Goal: Find specific page/section: Find specific page/section

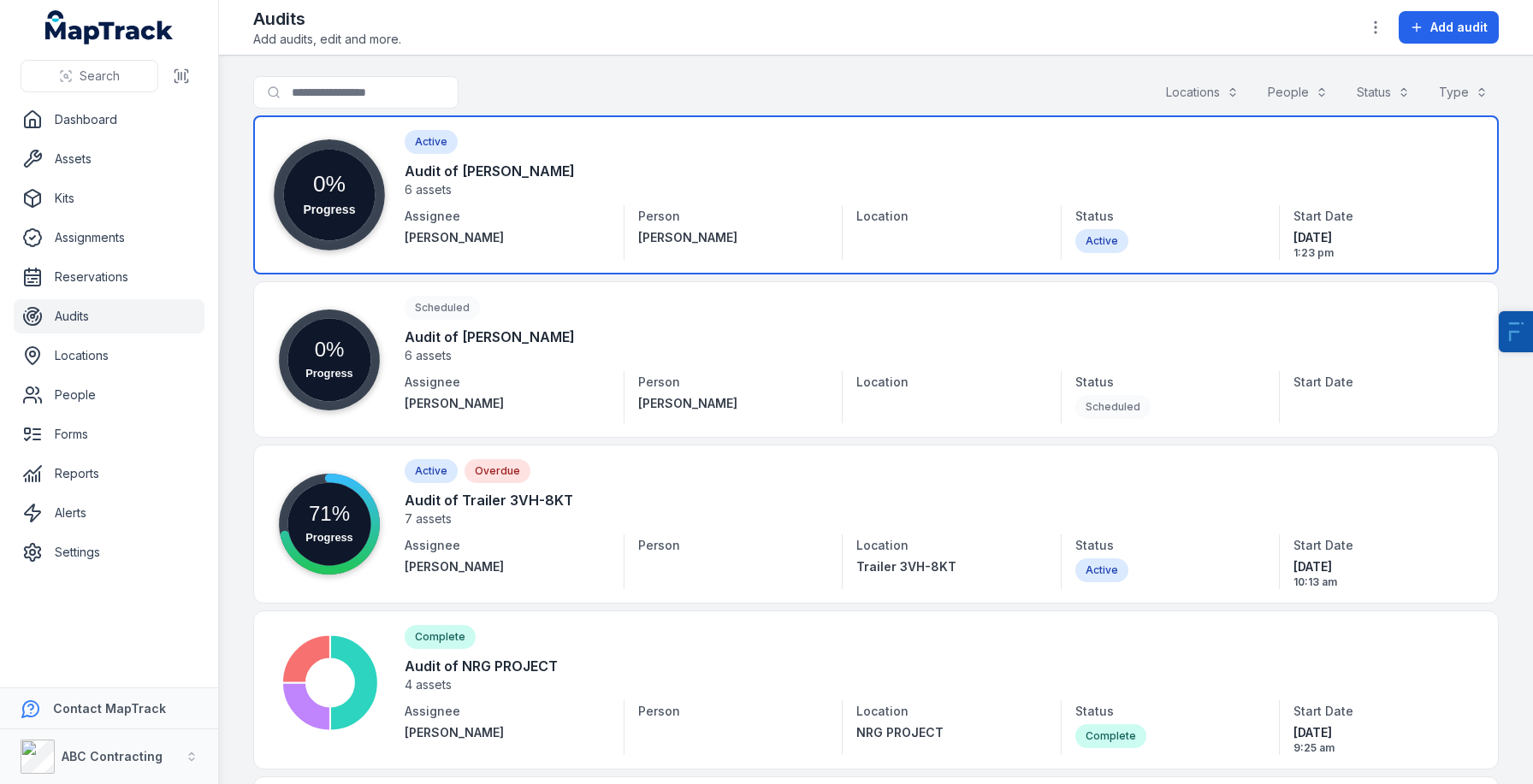
click at [1094, 164] on link at bounding box center [876, 195] width 1246 height 159
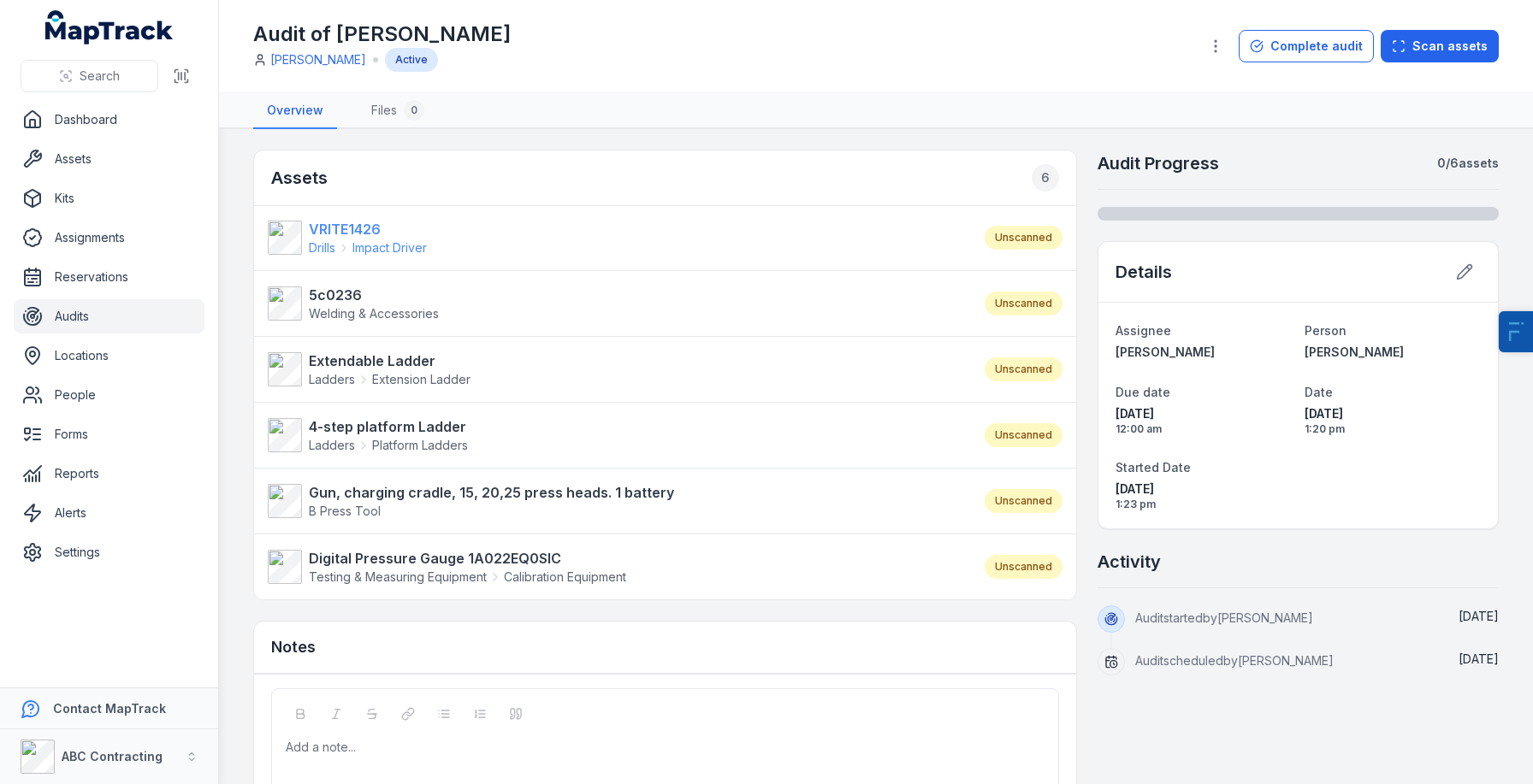
click at [367, 232] on strong "VRITE1426" at bounding box center [367, 229] width 118 height 20
click at [361, 303] on strong "5c0236" at bounding box center [373, 294] width 130 height 20
click at [375, 351] on strong "Extendable Ladder" at bounding box center [389, 360] width 161 height 20
click at [409, 437] on span "Platform Ladders" at bounding box center [420, 446] width 96 height 17
click at [410, 495] on strong "Gun, charging cradle, 15, 20,25 press heads. 1 battery" at bounding box center [491, 492] width 365 height 20
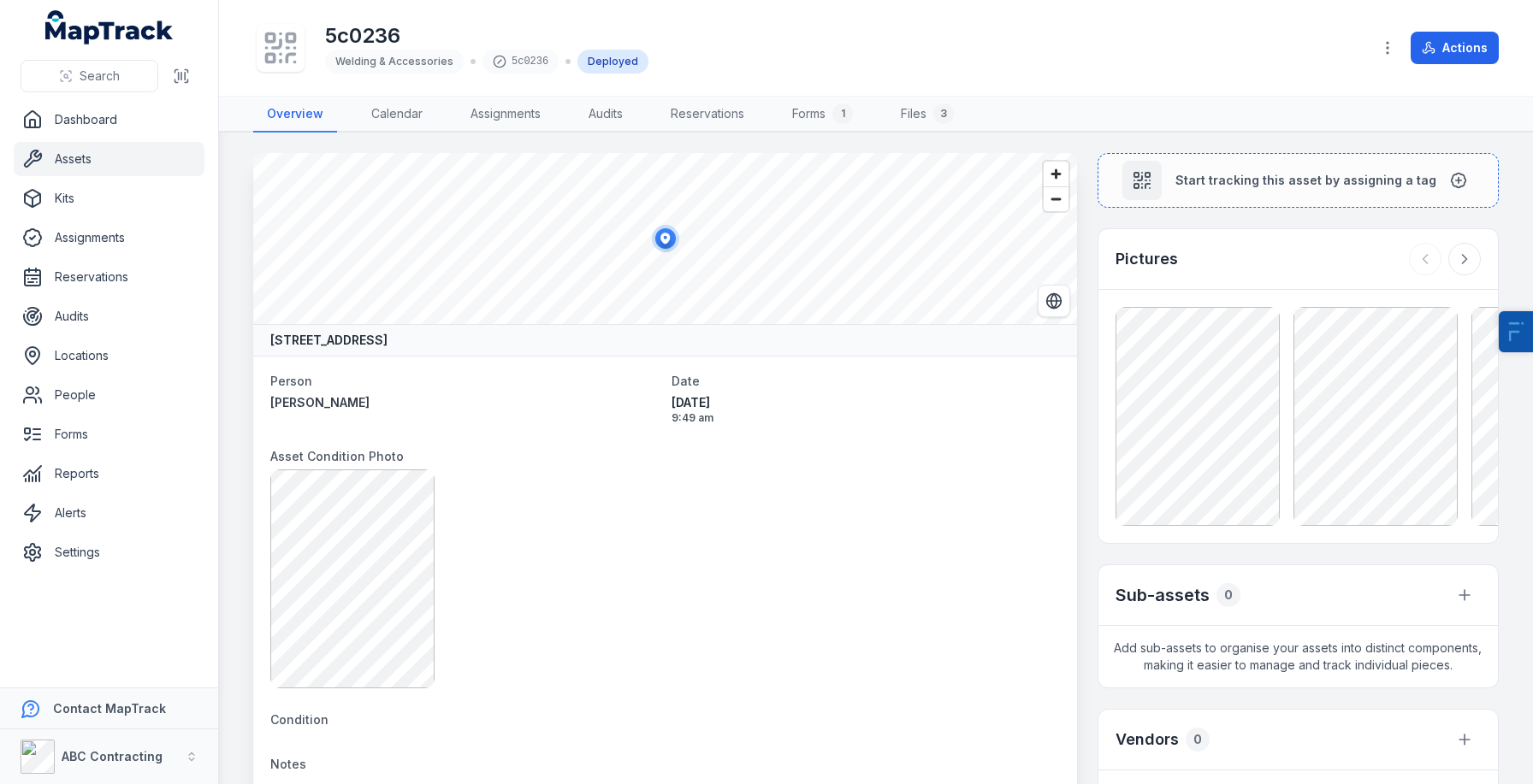
click at [275, 66] on div at bounding box center [281, 48] width 48 height 48
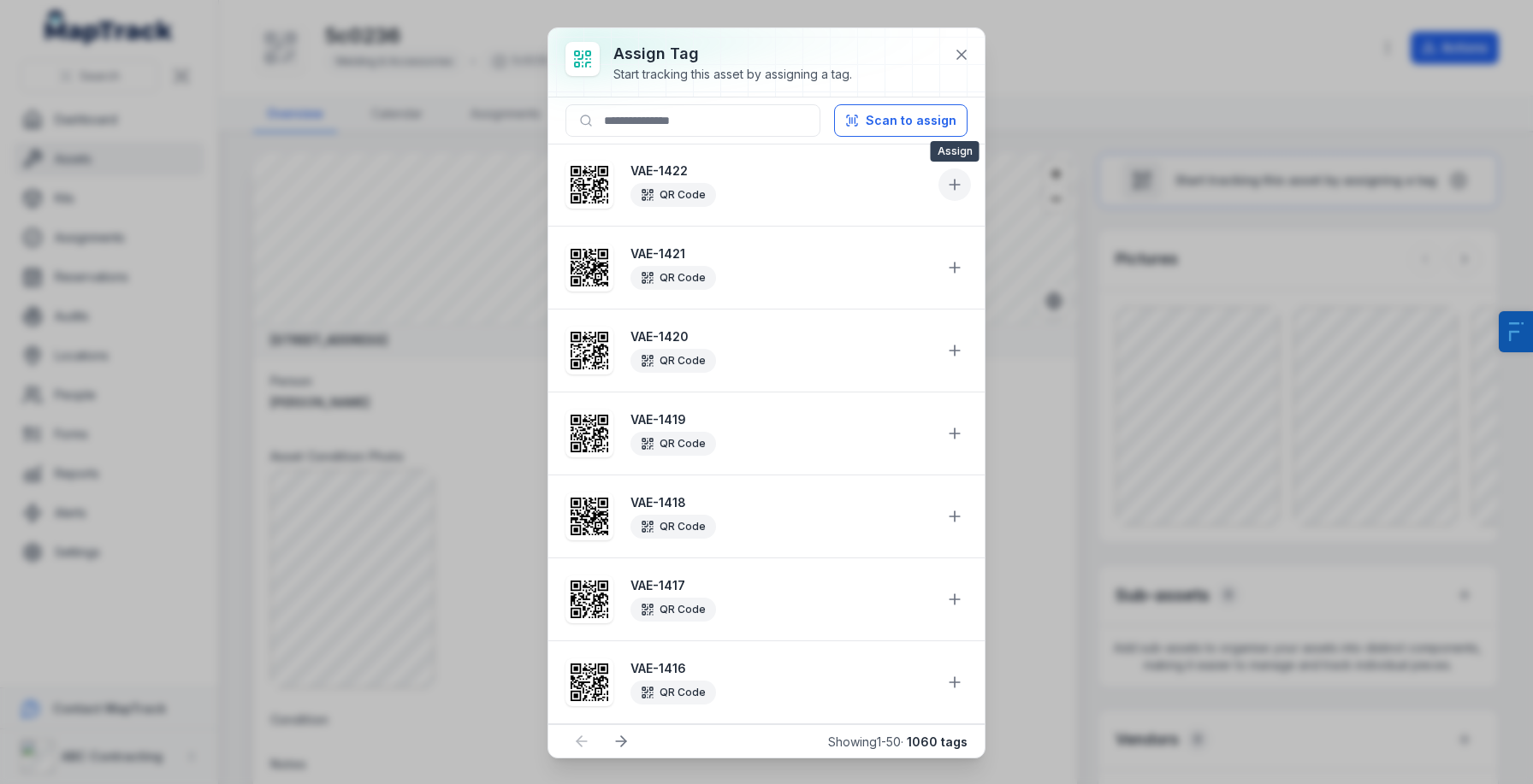
click at [950, 174] on button at bounding box center [954, 184] width 33 height 33
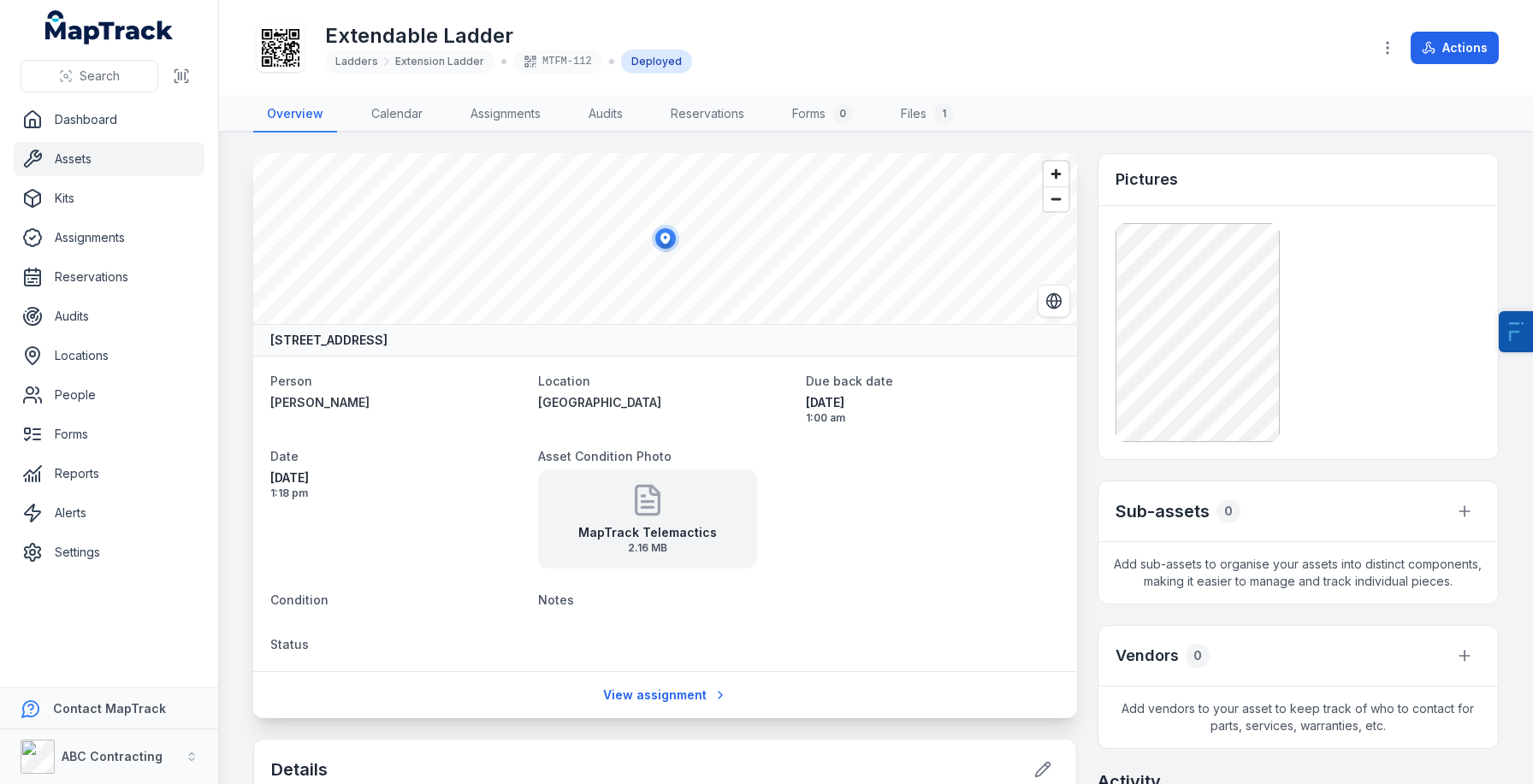
click at [286, 76] on div "Extendable Ladder Ladders Extension Ladder MTFM-112 Deployed Actions" at bounding box center [876, 47] width 1246 height 82
click at [283, 43] on icon at bounding box center [280, 47] width 37 height 37
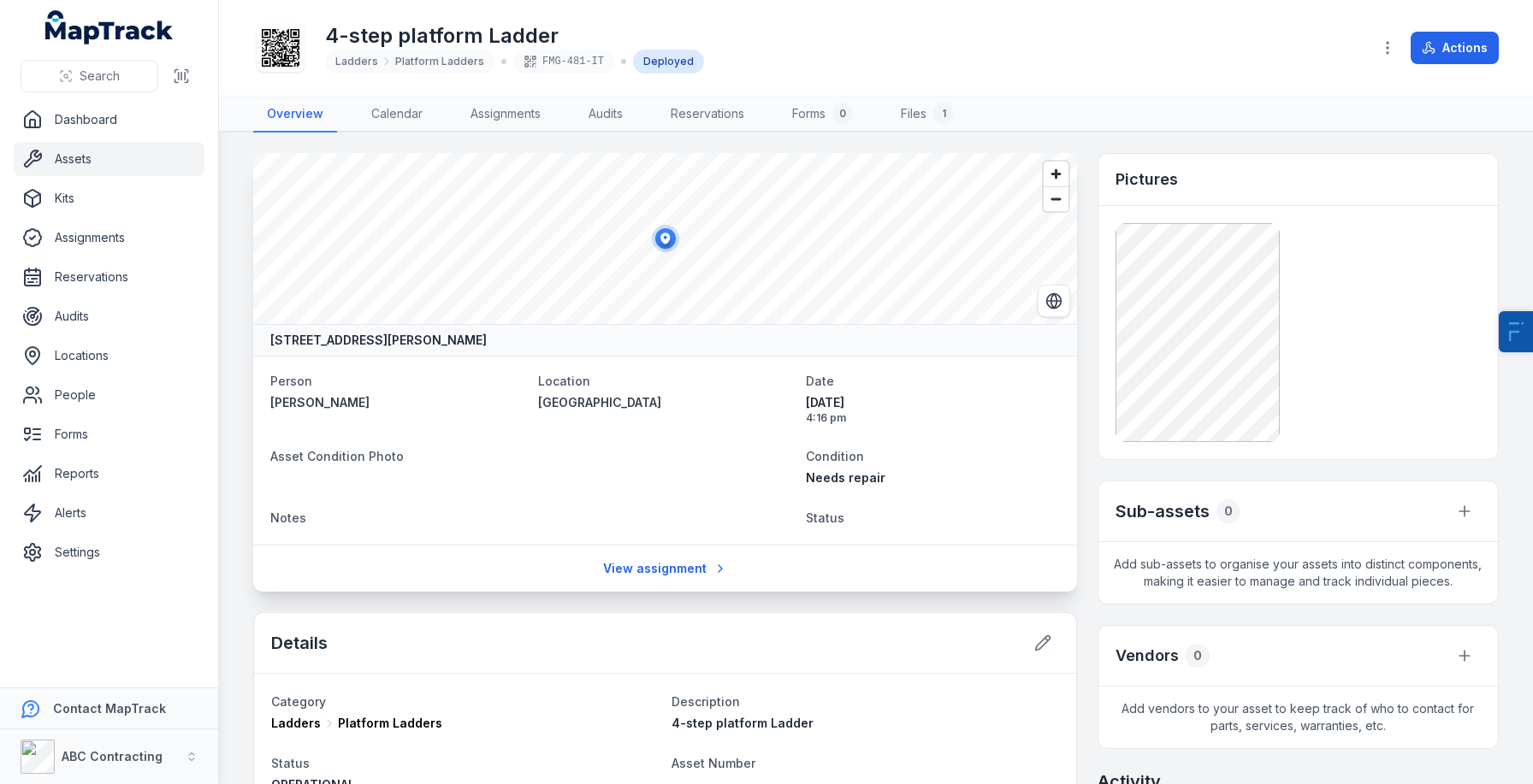
click at [267, 49] on icon at bounding box center [280, 47] width 37 height 37
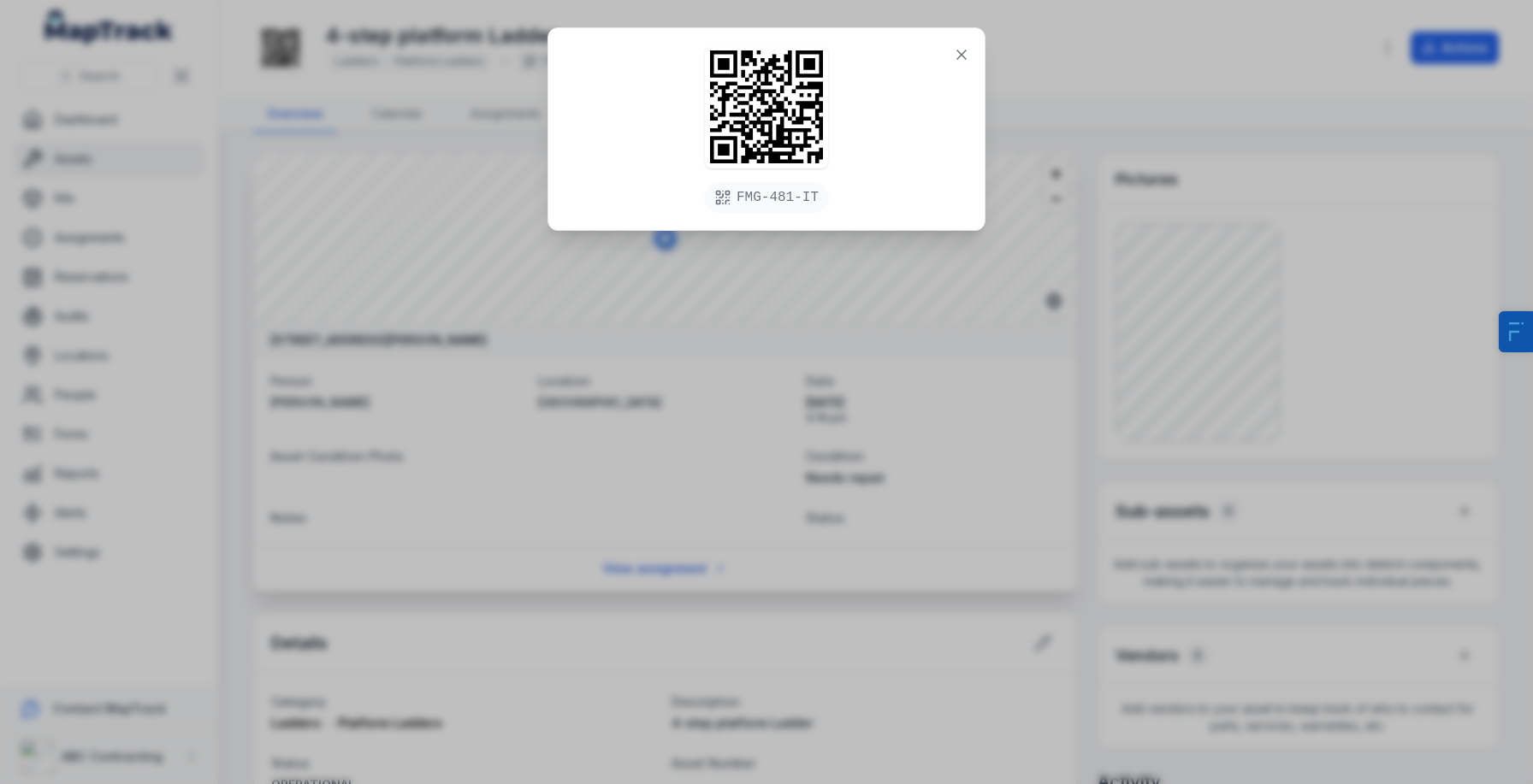
click at [447, 392] on div "FMG-481-IT" at bounding box center [766, 392] width 1533 height 784
click at [952, 51] on icon at bounding box center [961, 55] width 17 height 17
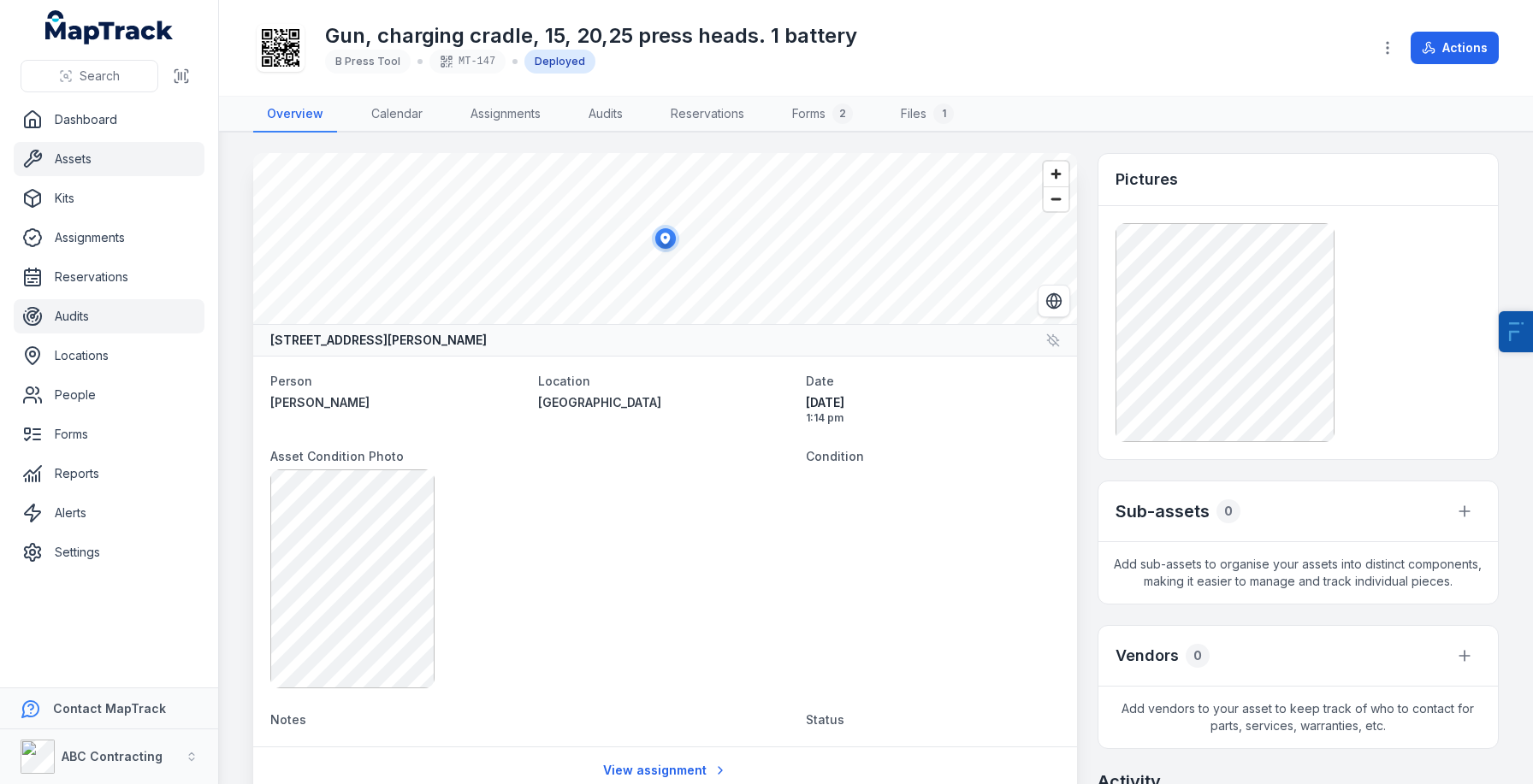
click at [83, 319] on link "Audits" at bounding box center [109, 316] width 190 height 35
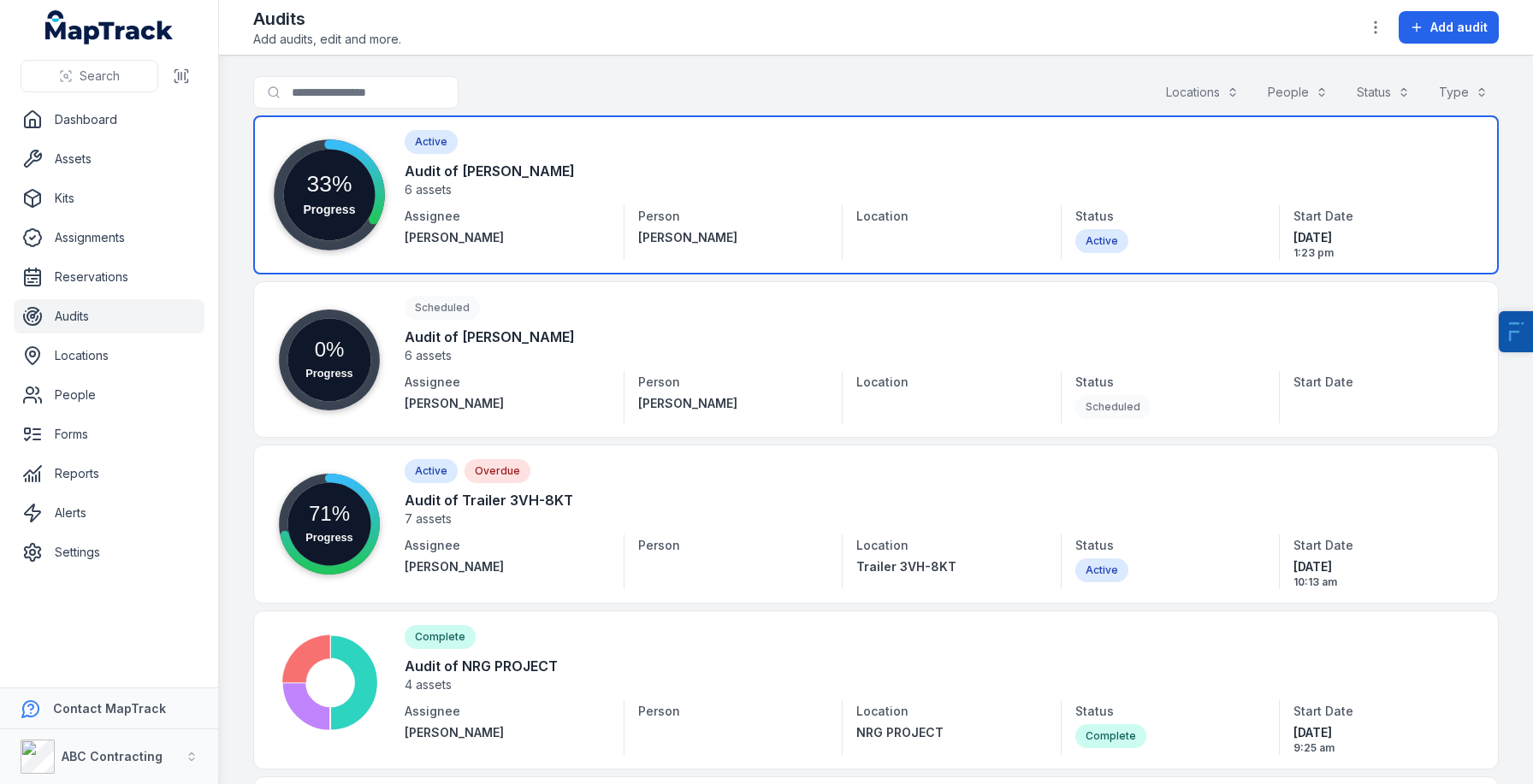
click at [657, 159] on link at bounding box center [876, 195] width 1246 height 159
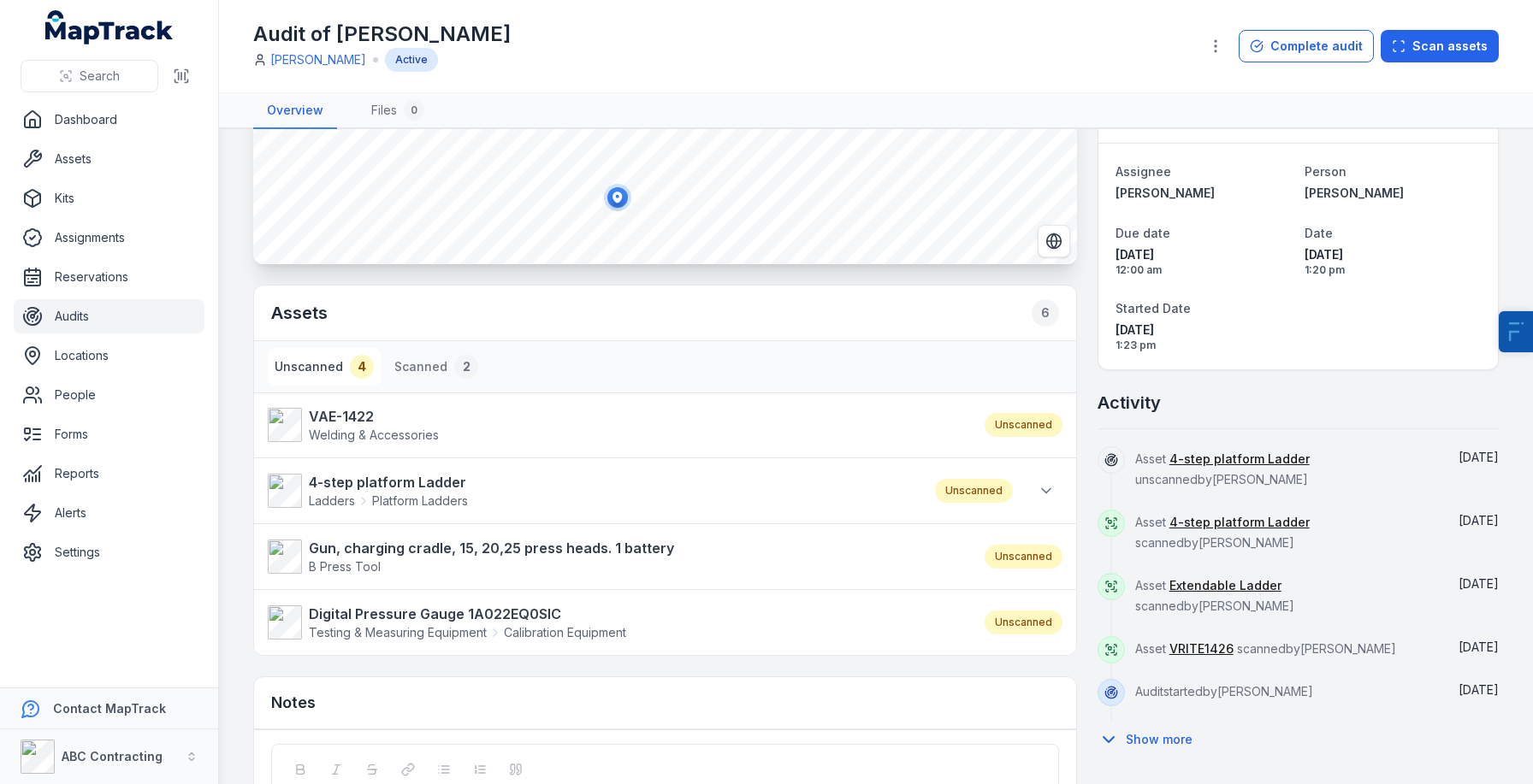
scroll to position [198, 0]
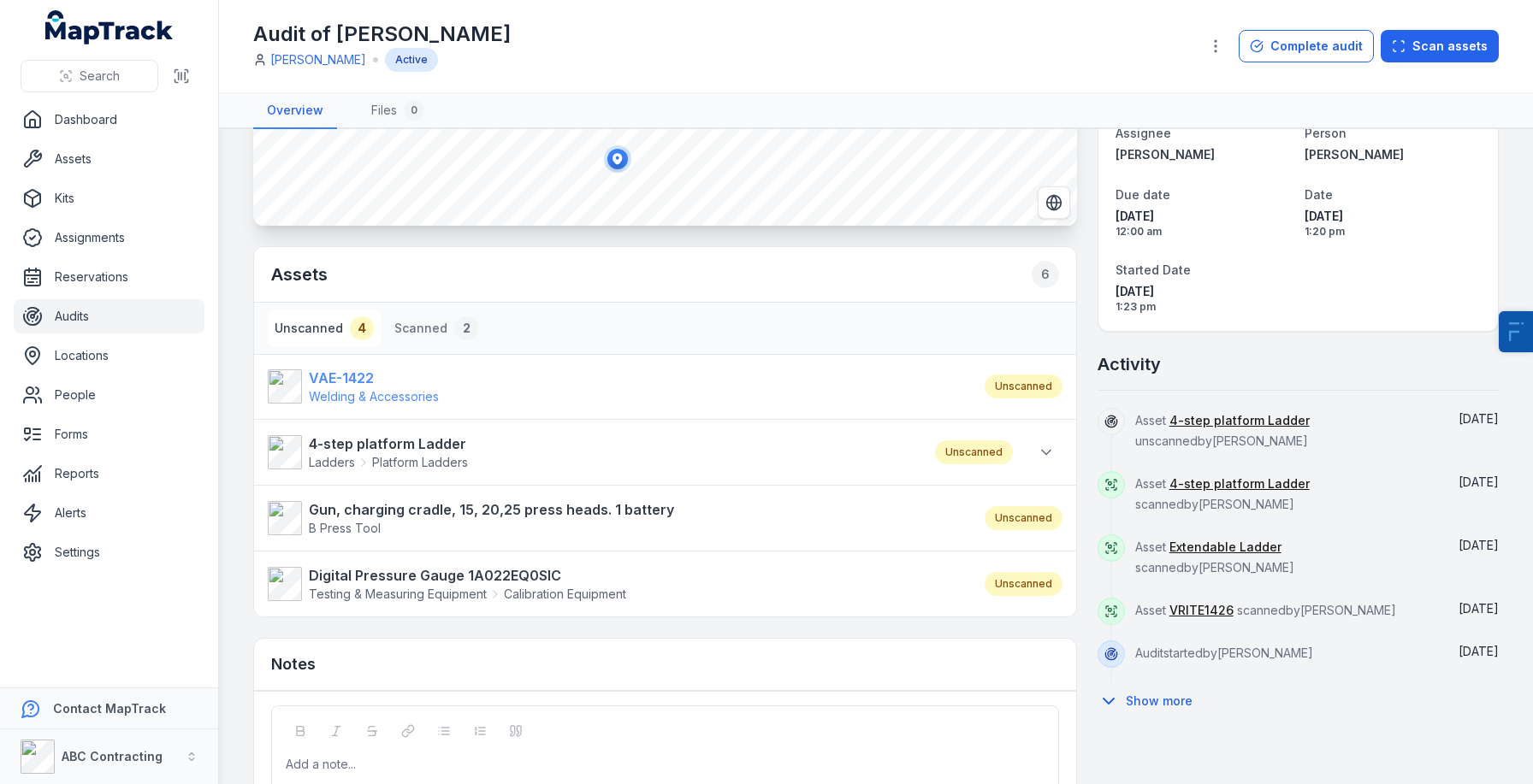
click at [339, 387] on div "VAE-1422 Welding & Accessories" at bounding box center [373, 386] width 130 height 37
click at [365, 438] on strong "4-step platform Ladder" at bounding box center [388, 443] width 160 height 20
click at [402, 505] on strong "Gun, charging cradle, 15, 20,25 press heads. 1 battery" at bounding box center [491, 509] width 365 height 20
